Goal: Information Seeking & Learning: Learn about a topic

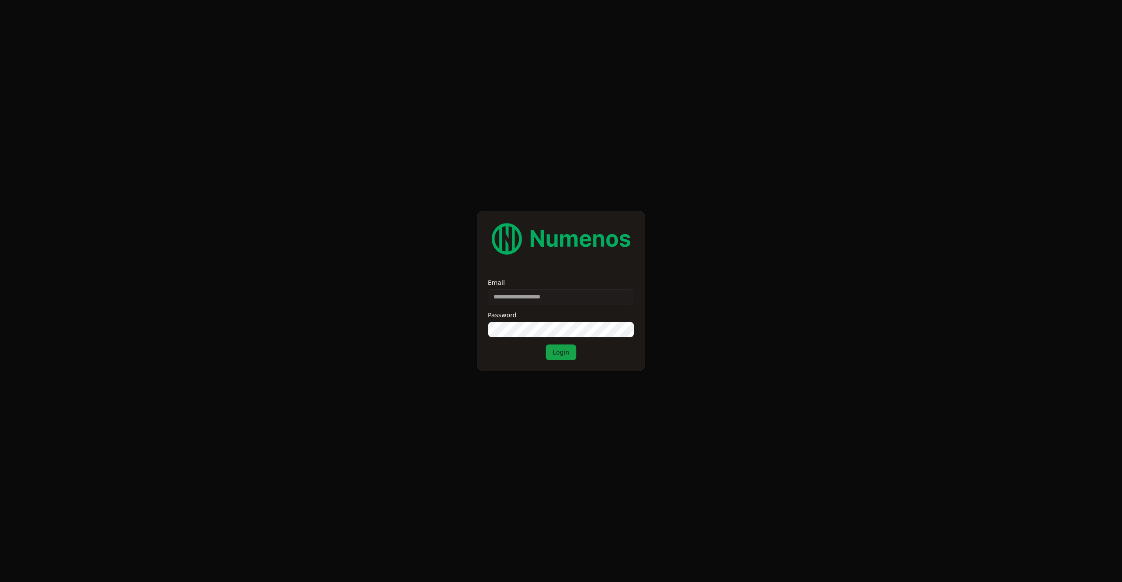
click at [535, 299] on input "Email" at bounding box center [561, 297] width 146 height 16
type input "**********"
click at [546, 345] on button "Login" at bounding box center [561, 353] width 31 height 16
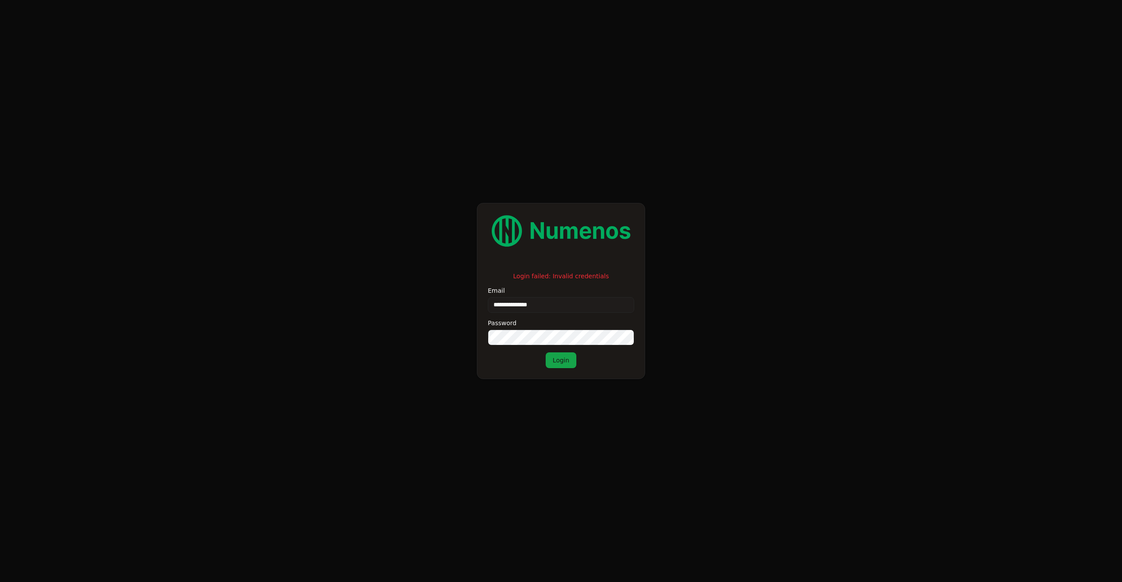
click at [507, 345] on div "**********" at bounding box center [561, 320] width 146 height 96
click at [559, 357] on button "Login" at bounding box center [561, 361] width 31 height 16
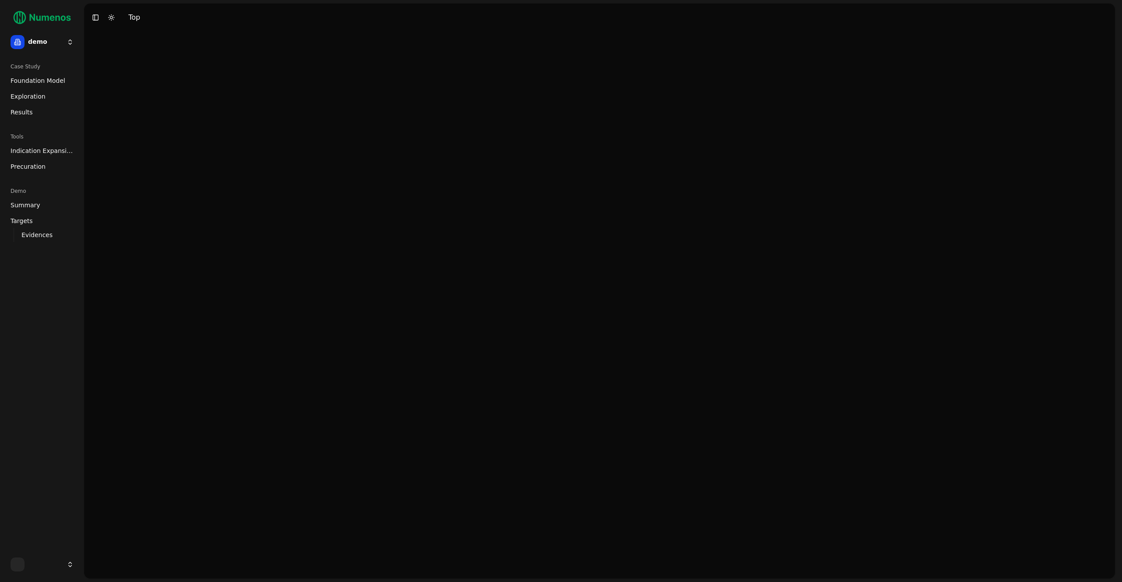
click at [67, 43] on html "demo Case Study Foundation Model Exploration Results Tools Indication Expansion…" at bounding box center [561, 291] width 1122 height 582
click at [107, 77] on div "prime" at bounding box center [128, 77] width 94 height 18
click at [30, 84] on span "Foundation Model" at bounding box center [38, 80] width 55 height 9
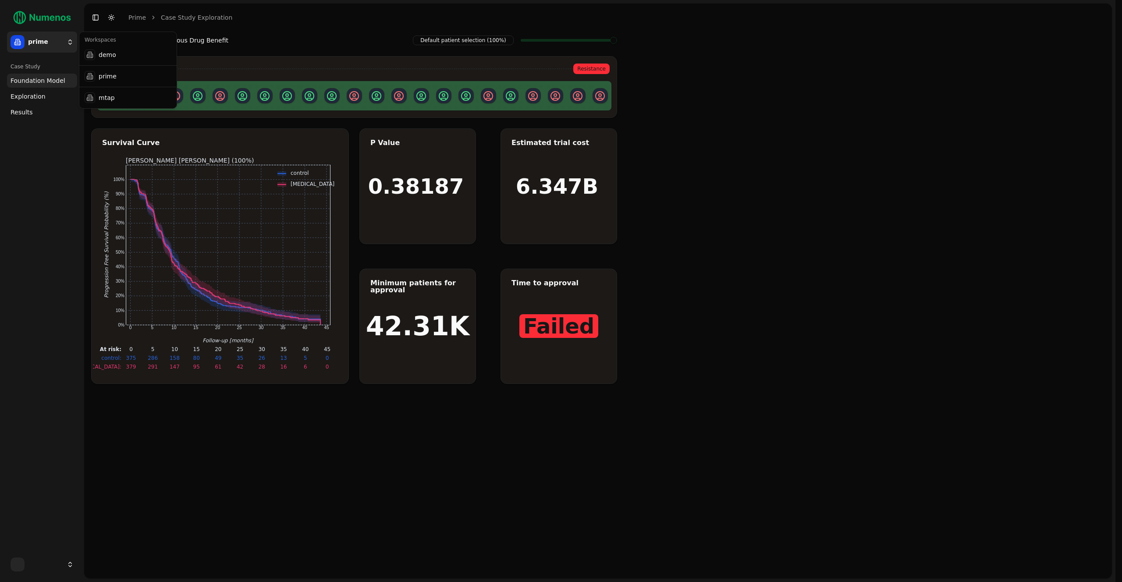
click at [44, 45] on html "prime Case Study Foundation Model Exploration Results Toggle Sidebar Toggle Dar…" at bounding box center [561, 291] width 1122 height 582
click at [106, 97] on div "mtap" at bounding box center [128, 98] width 94 height 18
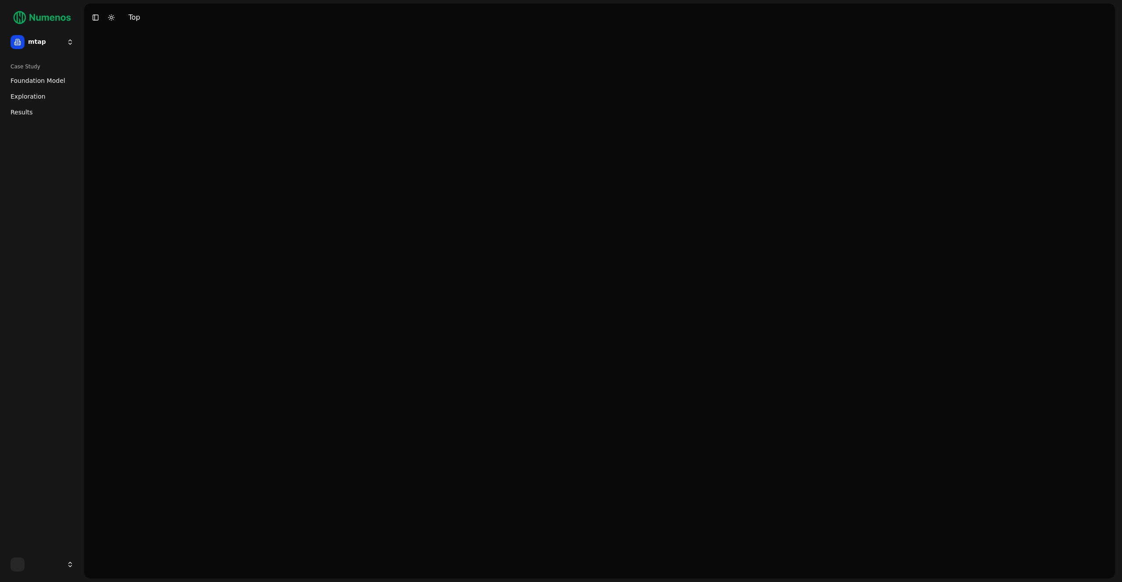
click at [53, 85] on link "Foundation Model" at bounding box center [42, 81] width 70 height 14
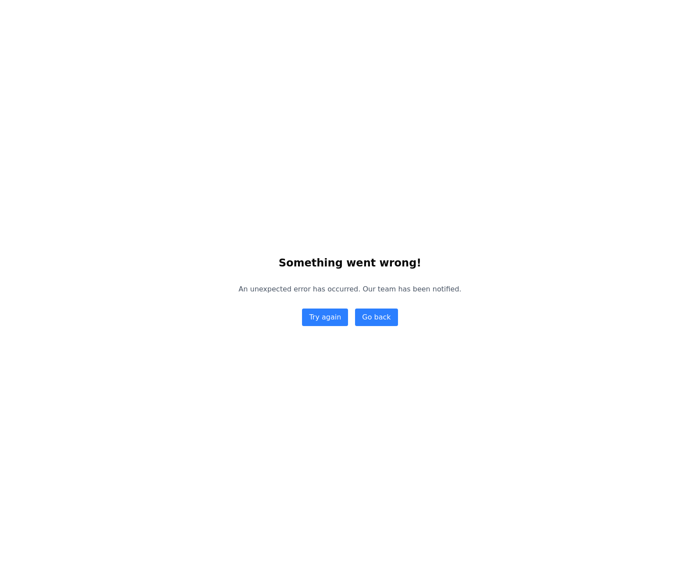
click at [641, 197] on div "Something went wrong! An unexpected error has occurred. Our team has been notif…" at bounding box center [350, 291] width 700 height 582
